Goal: Check status: Check status

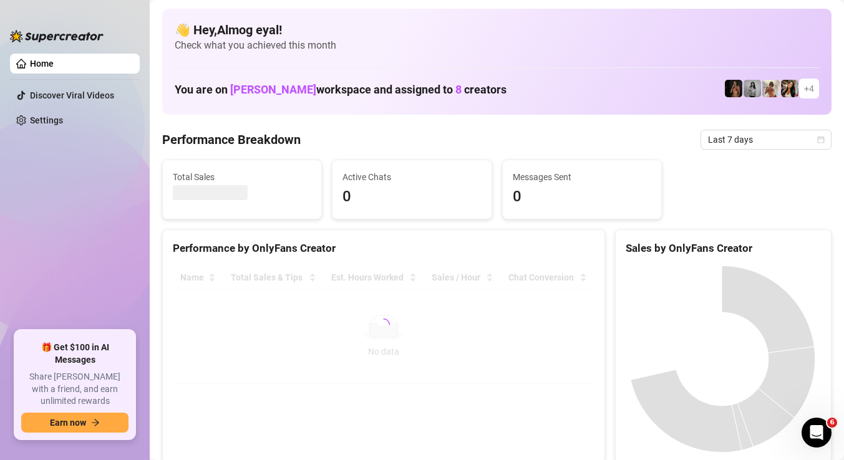
click at [584, 281] on div at bounding box center [384, 325] width 422 height 119
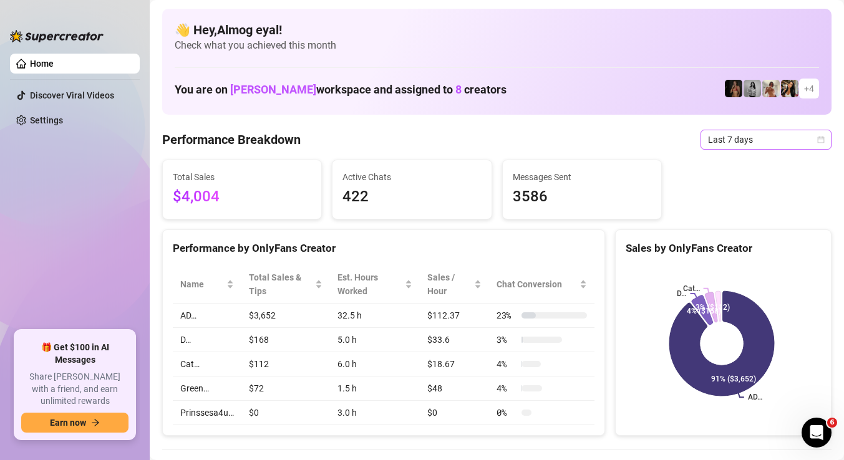
click at [752, 143] on span "Last 7 days" at bounding box center [766, 139] width 116 height 19
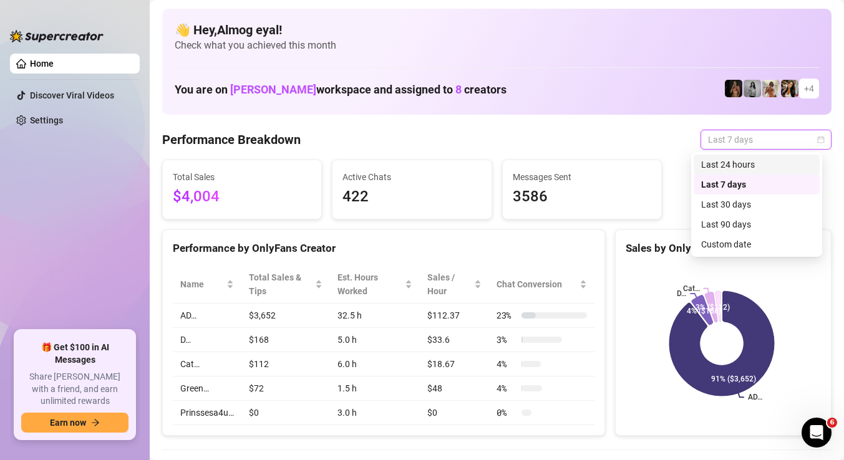
click at [739, 167] on div "Last 24 hours" at bounding box center [756, 165] width 111 height 14
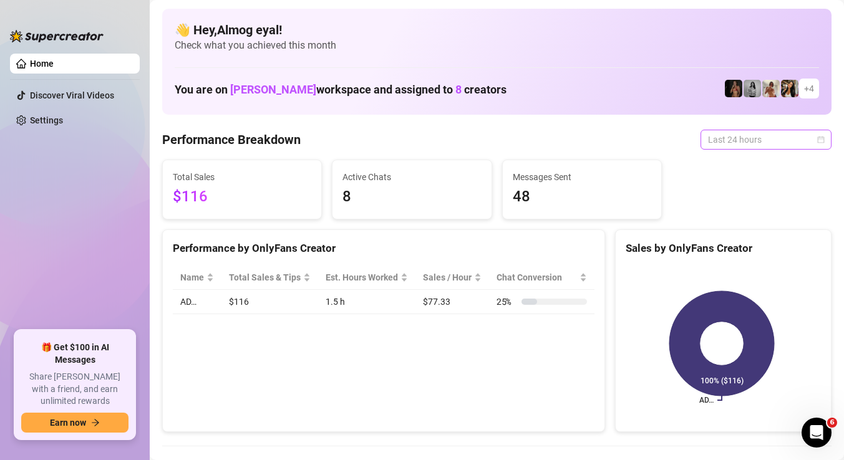
click at [760, 138] on span "Last 24 hours" at bounding box center [766, 139] width 116 height 19
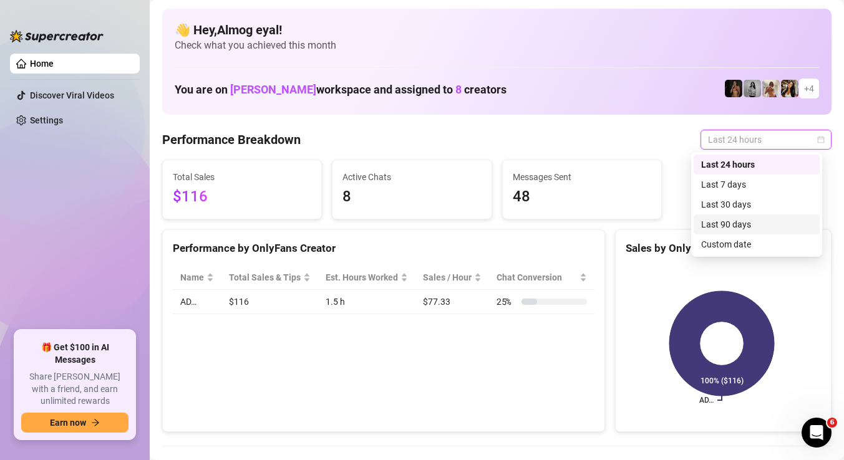
click at [750, 205] on div "Last 30 days" at bounding box center [756, 205] width 111 height 14
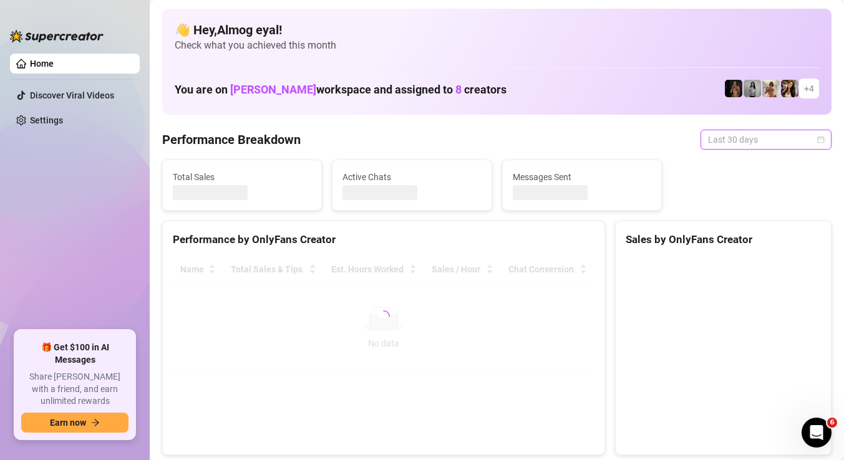
click at [749, 141] on span "Last 30 days" at bounding box center [766, 139] width 116 height 19
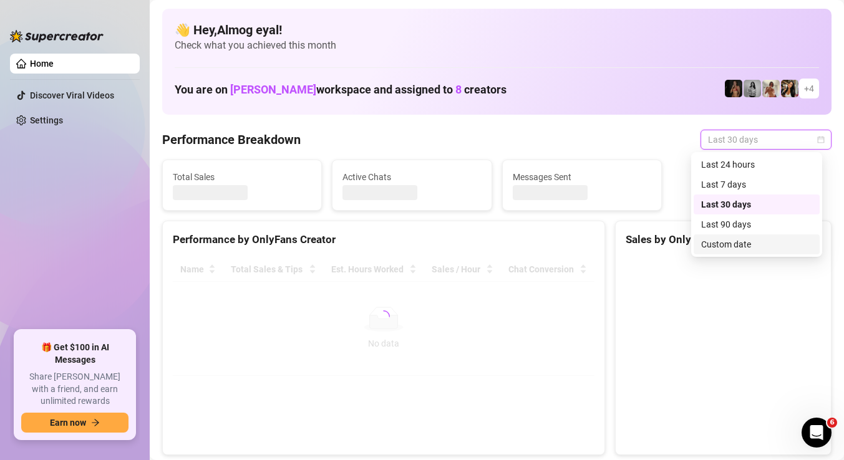
click at [742, 246] on div "Custom date" at bounding box center [756, 245] width 111 height 14
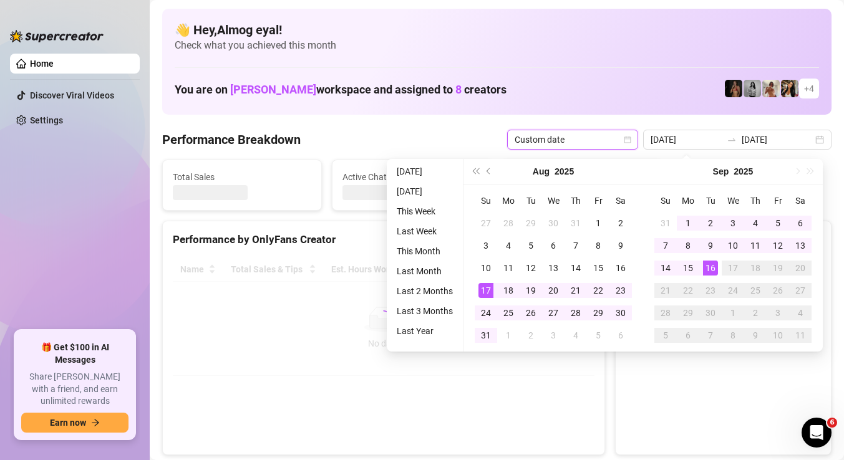
type input "[DATE]"
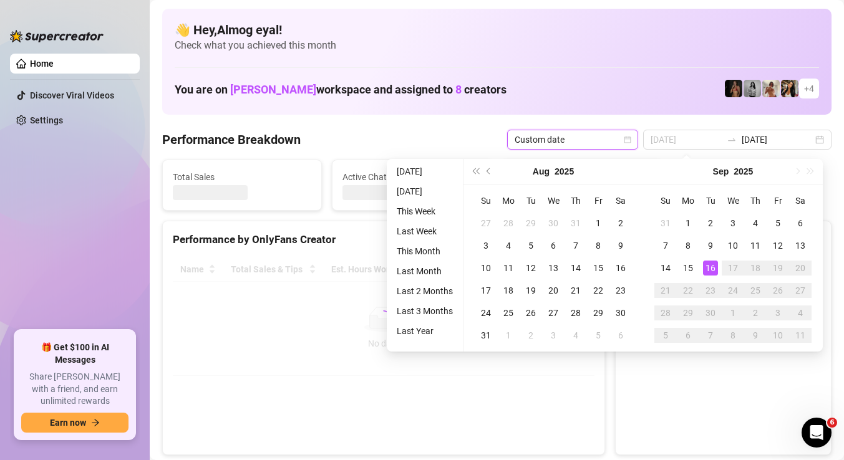
click at [713, 263] on div "16" at bounding box center [710, 268] width 15 height 15
type input "[DATE]"
